Goal: Transaction & Acquisition: Book appointment/travel/reservation

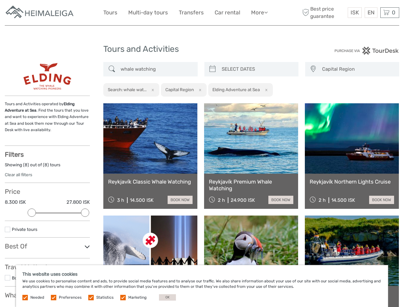
click at [259, 12] on link "More" at bounding box center [259, 12] width 17 height 9
click at [266, 12] on icon at bounding box center [266, 12] width 4 height 5
click at [354, 12] on span "ISK" at bounding box center [355, 12] width 8 height 6
click at [371, 12] on div "EN English Español Deutsch" at bounding box center [371, 12] width 13 height 11
click at [390, 12] on div "0 Items Total 0 ISK Checkout The shopping cart is empty." at bounding box center [389, 12] width 19 height 11
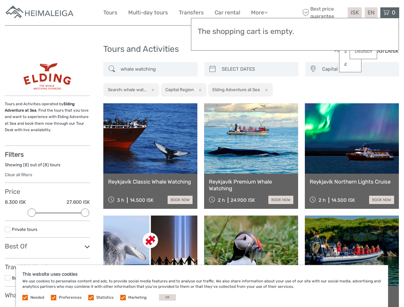
click at [32, 213] on div at bounding box center [32, 213] width 8 height 8
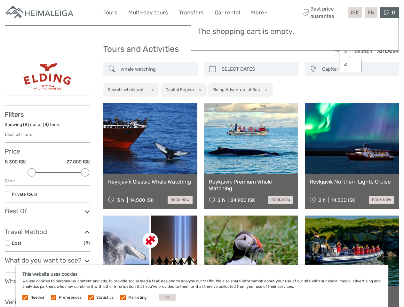
click at [85, 239] on span "(8)" at bounding box center [87, 242] width 6 height 7
click at [212, 103] on link at bounding box center [251, 138] width 94 height 70
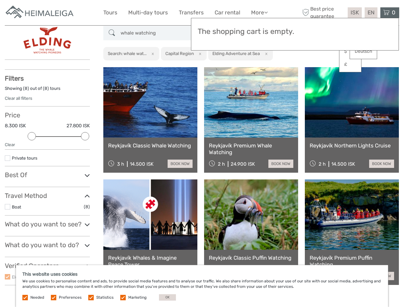
click at [257, 69] on link at bounding box center [251, 102] width 94 height 70
click at [313, 69] on link at bounding box center [352, 102] width 94 height 70
